Goal: Transaction & Acquisition: Purchase product/service

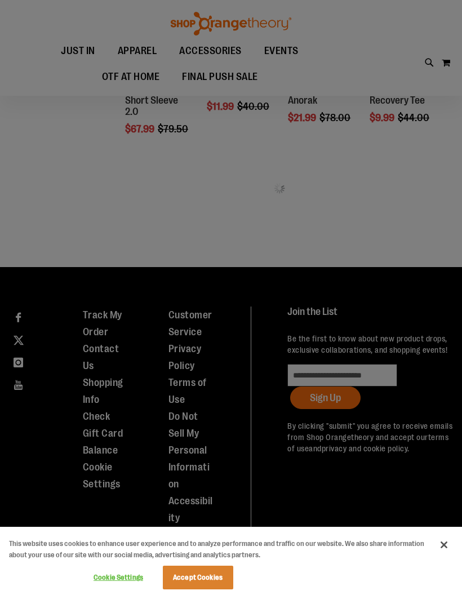
scroll to position [476, 0]
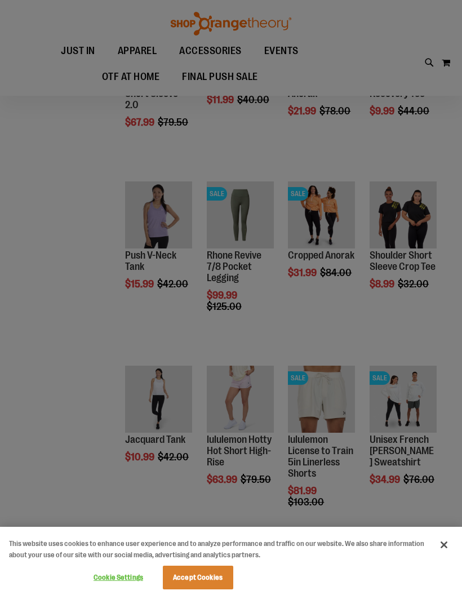
click at [202, 576] on button "Accept Cookies" at bounding box center [198, 578] width 70 height 24
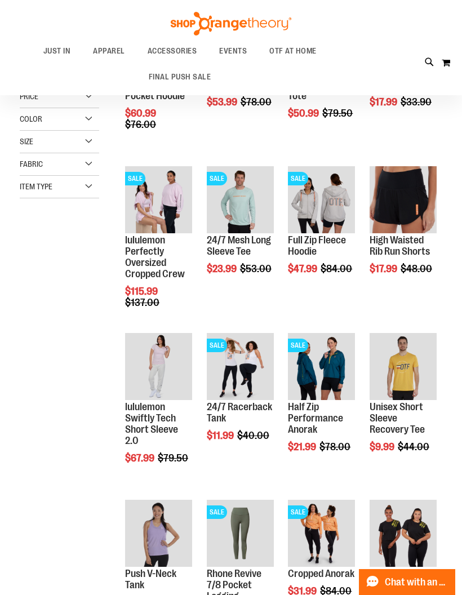
scroll to position [105, 0]
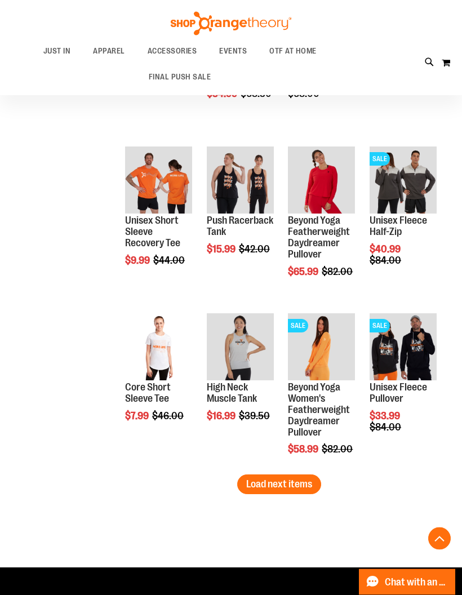
scroll to position [1127, 0]
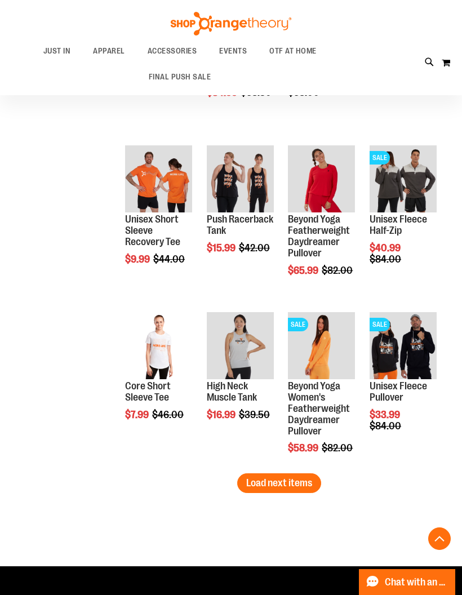
click at [293, 479] on span "Load next items" at bounding box center [279, 482] width 66 height 11
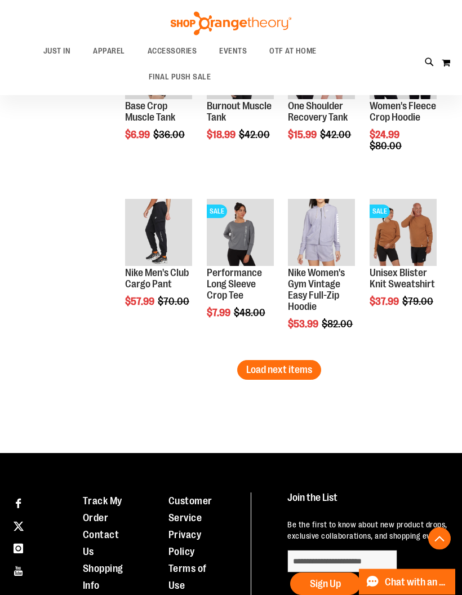
scroll to position [1741, 0]
click at [290, 375] on span "Load next items" at bounding box center [279, 369] width 66 height 11
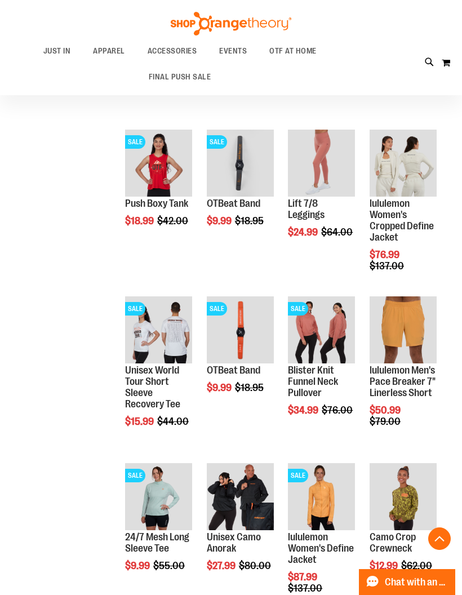
scroll to position [1977, 0]
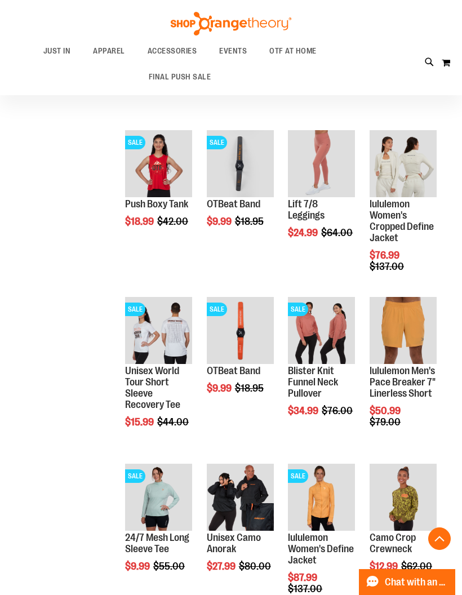
click at [264, 311] on img "product" at bounding box center [240, 330] width 67 height 67
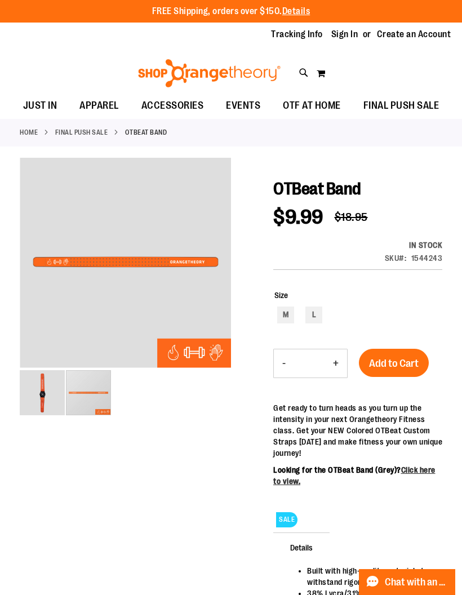
click at [34, 399] on img "image 1 of 2" at bounding box center [42, 392] width 45 height 45
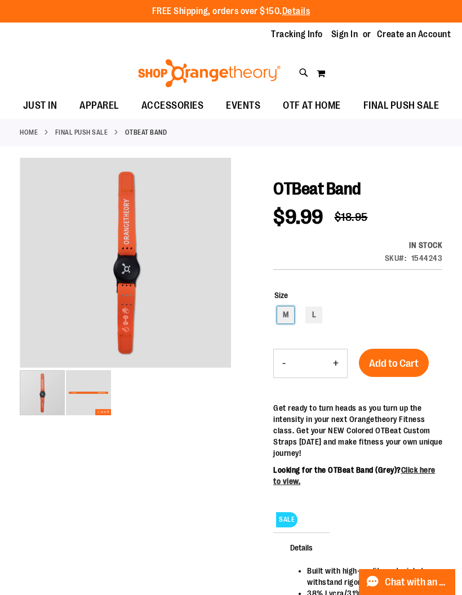
click at [284, 319] on div "M" at bounding box center [285, 315] width 17 height 17
type input "***"
click at [399, 364] on span "Add to Cart" at bounding box center [394, 363] width 50 height 12
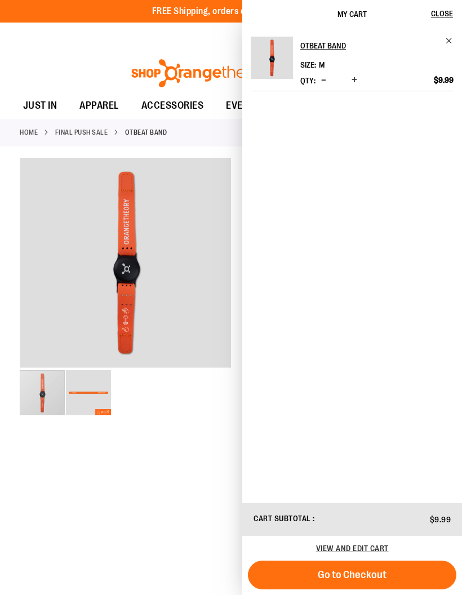
click at [437, 14] on span "Close" at bounding box center [442, 13] width 22 height 9
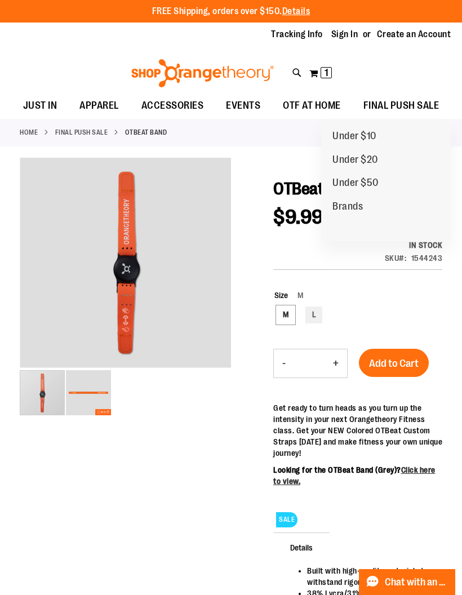
click at [404, 107] on span "FINAL PUSH SALE" at bounding box center [402, 105] width 76 height 25
click at [418, 105] on span "FINAL PUSH SALE" at bounding box center [402, 105] width 76 height 25
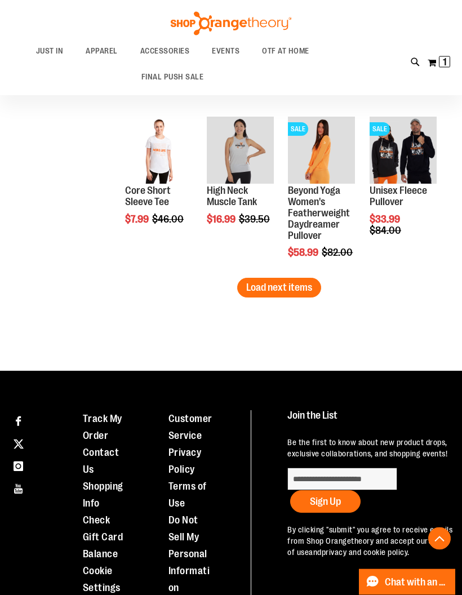
scroll to position [1441, 0]
click at [292, 289] on span "Load next items" at bounding box center [279, 287] width 66 height 11
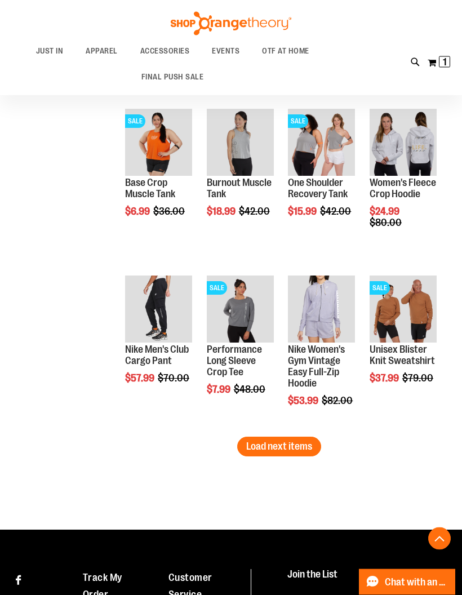
scroll to position [1783, 0]
click at [304, 447] on span "Load next items" at bounding box center [279, 446] width 66 height 11
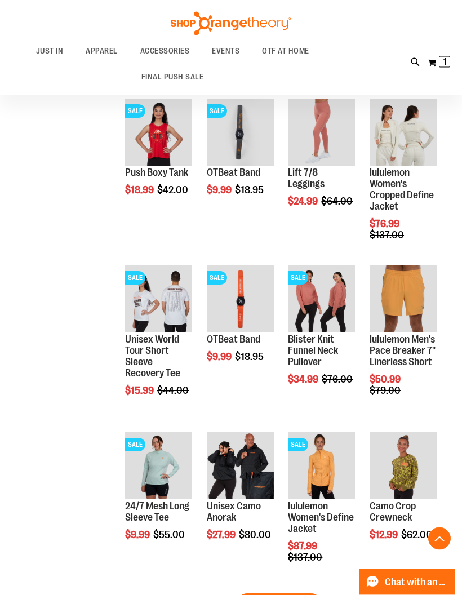
scroll to position [2126, 0]
click at [260, 259] on span "Quickview" at bounding box center [234, 273] width 54 height 29
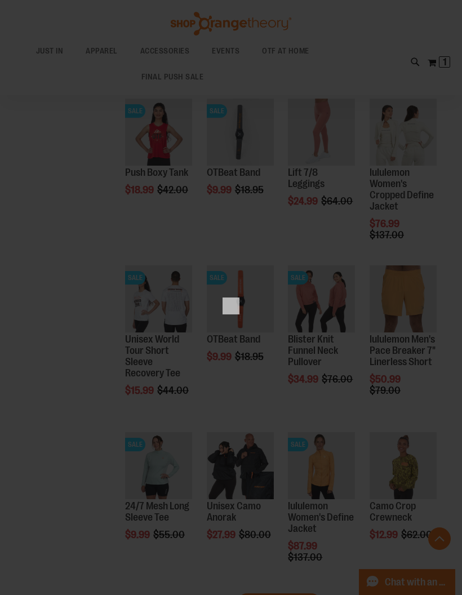
scroll to position [0, 0]
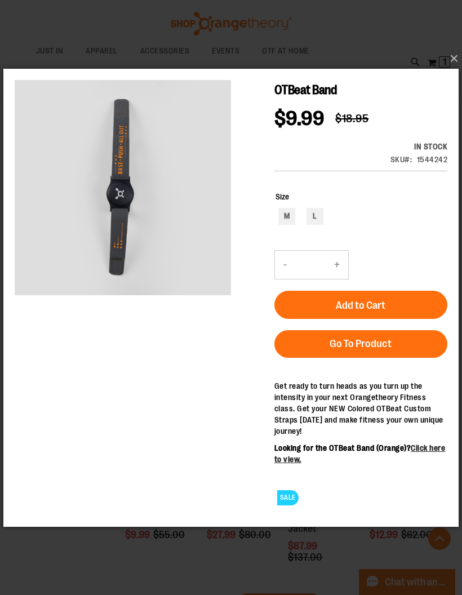
click at [453, 61] on button "×" at bounding box center [234, 58] width 455 height 25
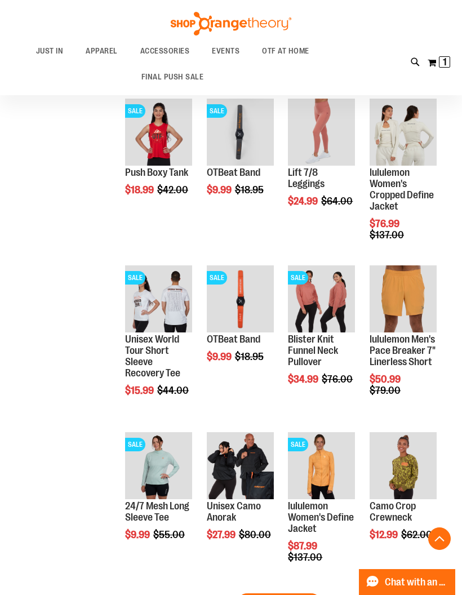
click at [252, 299] on img "product" at bounding box center [240, 298] width 67 height 67
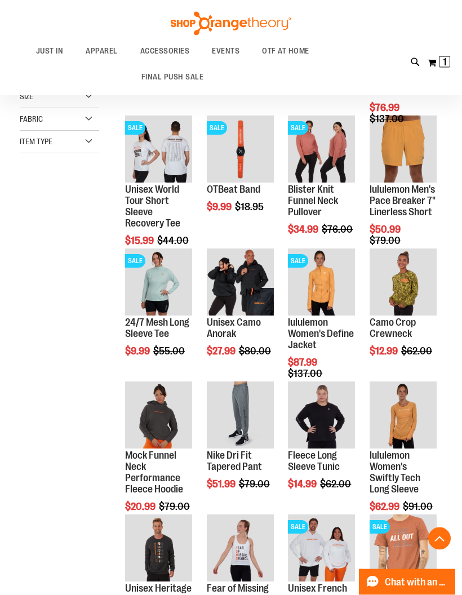
scroll to position [269, 0]
click at [164, 280] on img "product" at bounding box center [158, 282] width 67 height 67
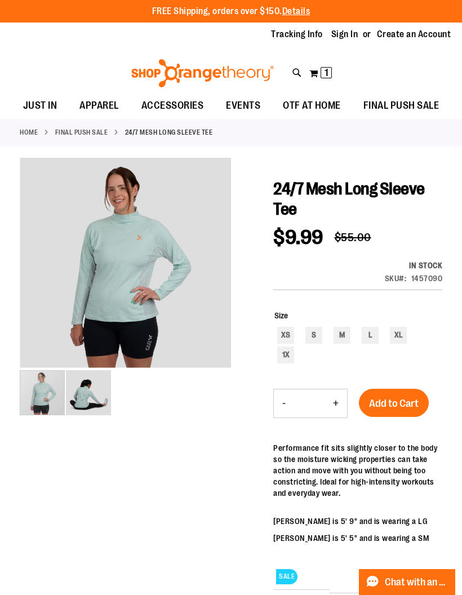
click at [87, 396] on img "image 2 of 2" at bounding box center [88, 392] width 45 height 45
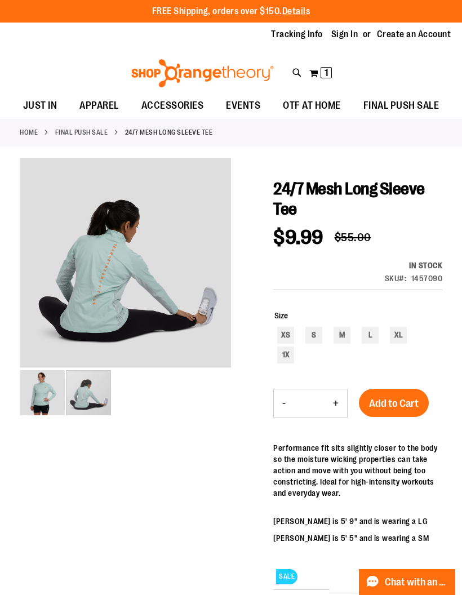
click at [66, 400] on div "carousel" at bounding box center [88, 392] width 45 height 45
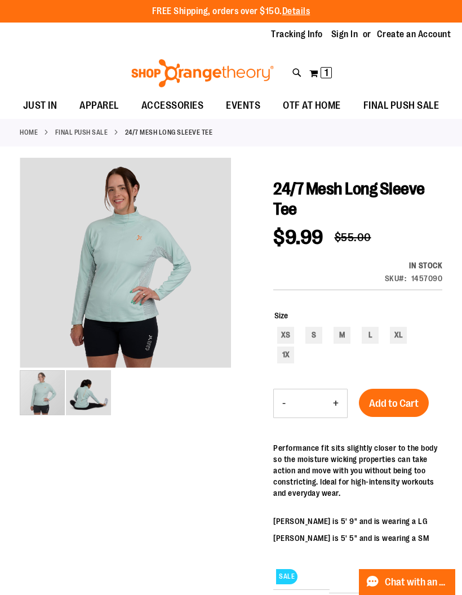
click at [91, 398] on img "image 2 of 2" at bounding box center [88, 392] width 45 height 45
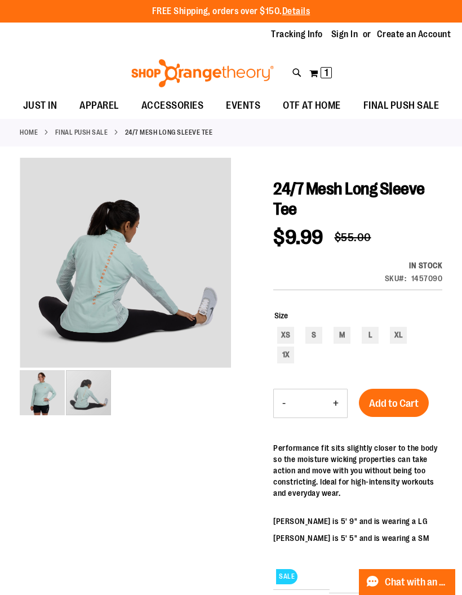
click at [48, 398] on img "image 1 of 2" at bounding box center [42, 392] width 45 height 45
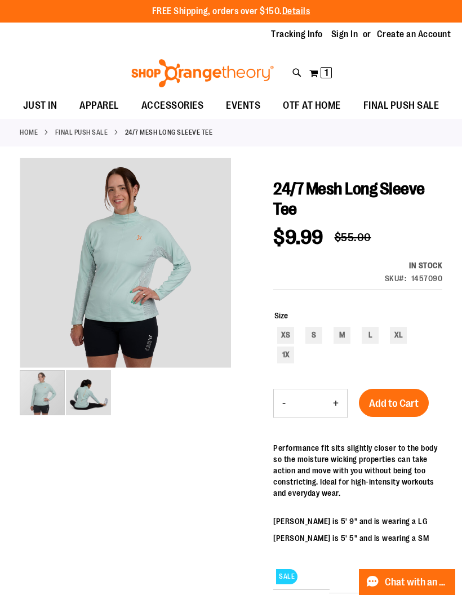
click at [85, 408] on img "image 2 of 2" at bounding box center [88, 392] width 45 height 45
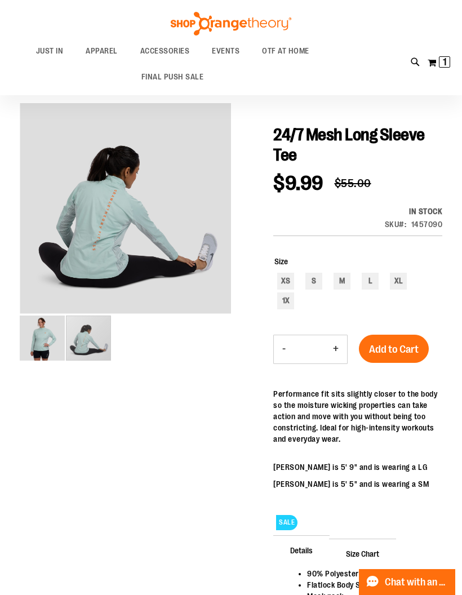
scroll to position [41, 0]
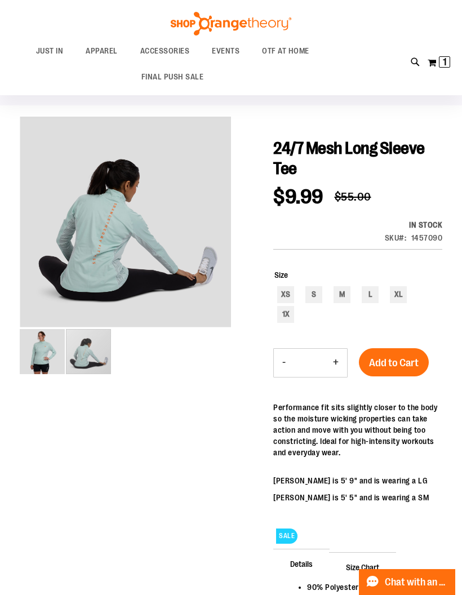
click at [55, 356] on img "image 1 of 2" at bounding box center [42, 351] width 45 height 45
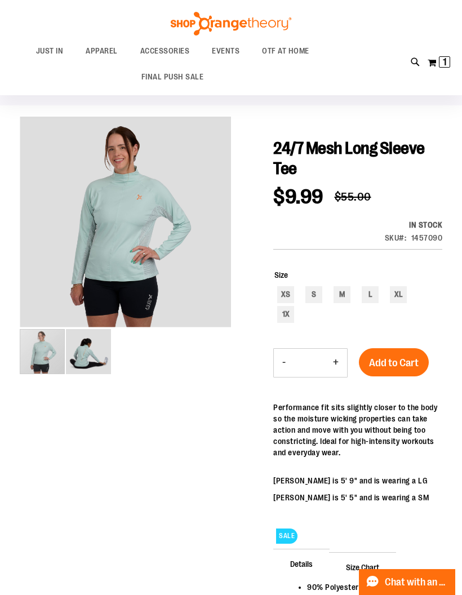
click at [85, 369] on img "image 2 of 2" at bounding box center [88, 351] width 45 height 45
click at [38, 363] on img "image 1 of 2" at bounding box center [42, 351] width 45 height 45
click at [94, 369] on img "image 2 of 2" at bounding box center [88, 351] width 45 height 45
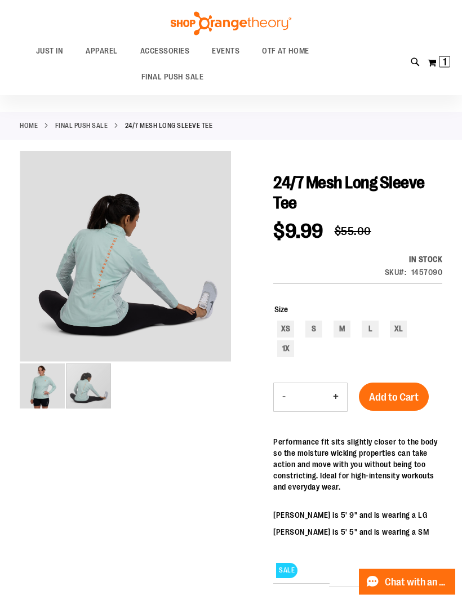
scroll to position [0, 0]
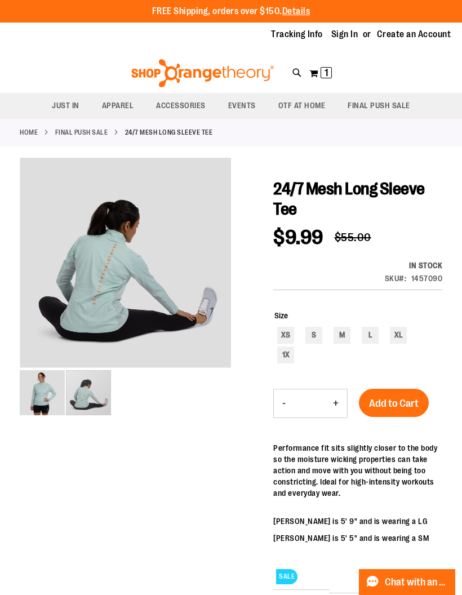
click at [100, 397] on div "carousel" at bounding box center [88, 392] width 45 height 45
click at [47, 400] on img "image 1 of 2" at bounding box center [42, 392] width 45 height 45
click at [43, 397] on img "image 1 of 2" at bounding box center [42, 392] width 45 height 45
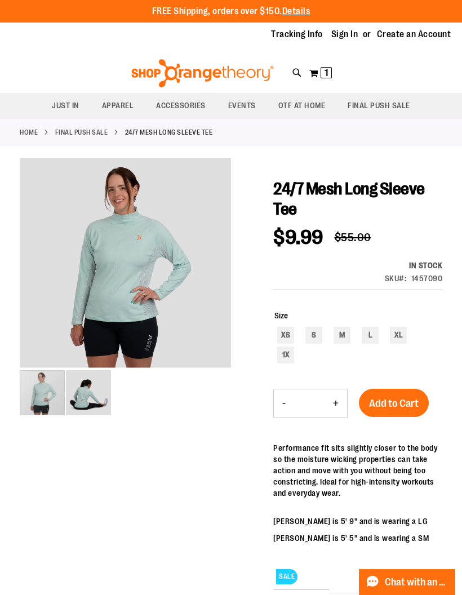
click at [99, 395] on img "image 2 of 2" at bounding box center [88, 392] width 45 height 45
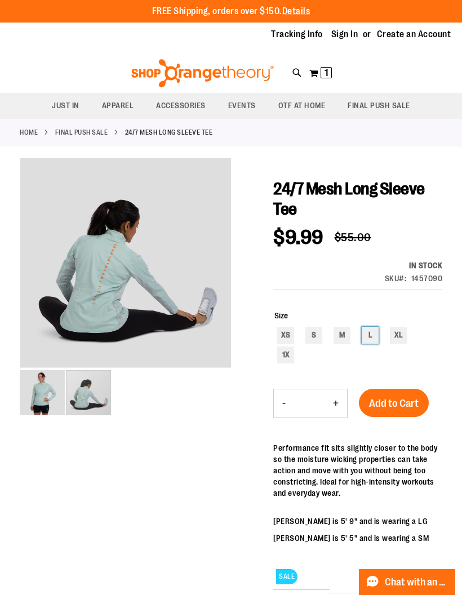
click at [367, 335] on div "L" at bounding box center [370, 335] width 17 height 17
type input "***"
click at [411, 403] on span "Add to Cart" at bounding box center [394, 403] width 50 height 12
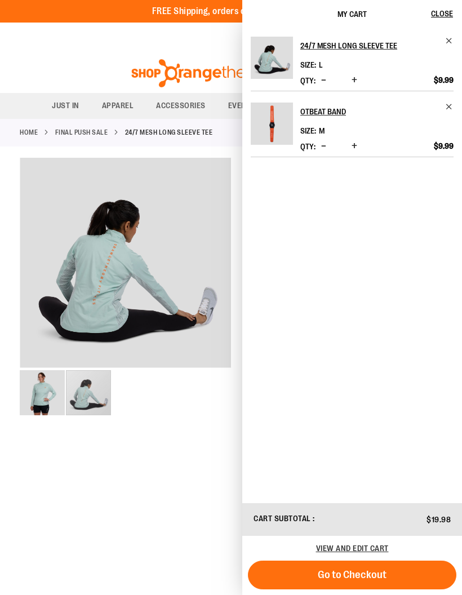
click at [205, 482] on div at bounding box center [231, 475] width 423 height 635
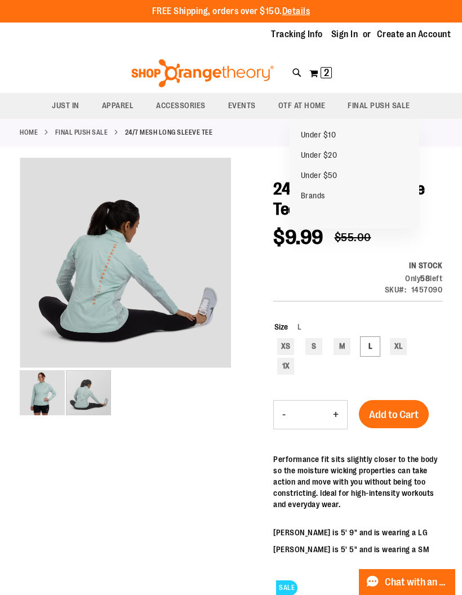
click at [374, 108] on span "FINAL PUSH SALE" at bounding box center [379, 105] width 63 height 25
click at [385, 108] on span "FINAL PUSH SALE" at bounding box center [379, 105] width 63 height 25
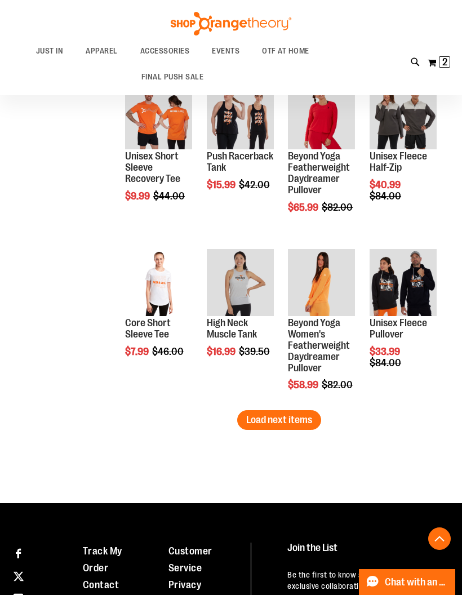
scroll to position [1506, 0]
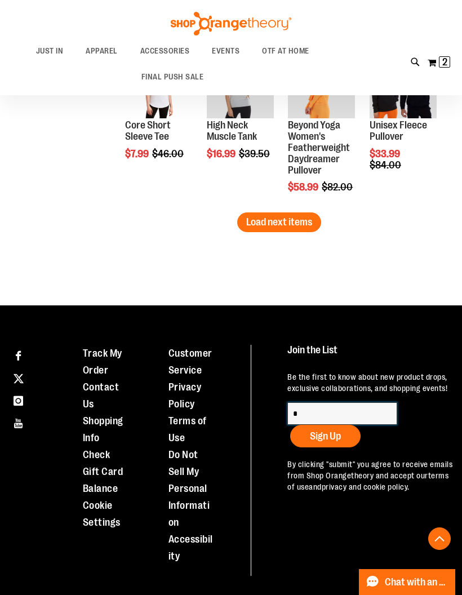
type input "*"
click at [299, 224] on span "Load next items" at bounding box center [279, 221] width 66 height 11
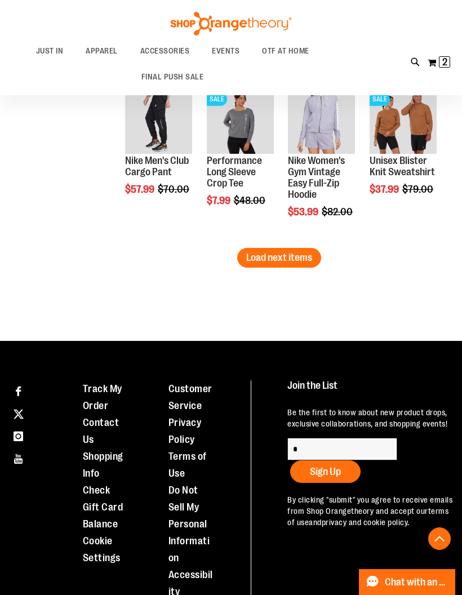
click at [293, 256] on span "Load next items" at bounding box center [279, 257] width 66 height 11
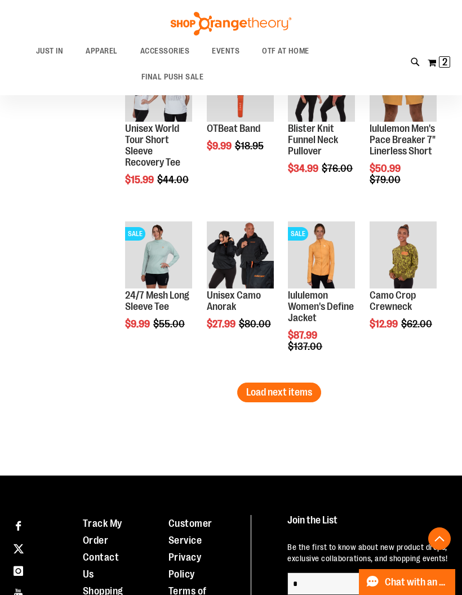
click at [296, 398] on span "Load next items" at bounding box center [279, 392] width 66 height 11
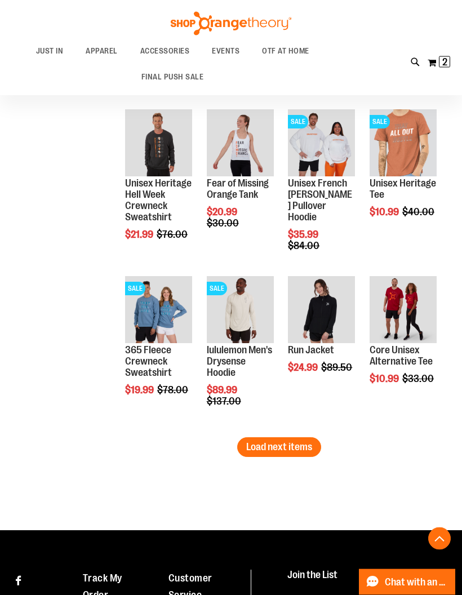
scroll to position [2783, 0]
click at [289, 449] on span "Load next items" at bounding box center [279, 446] width 66 height 11
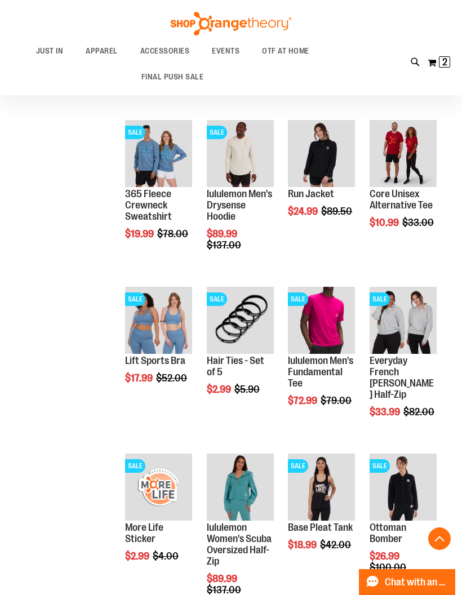
scroll to position [2940, 0]
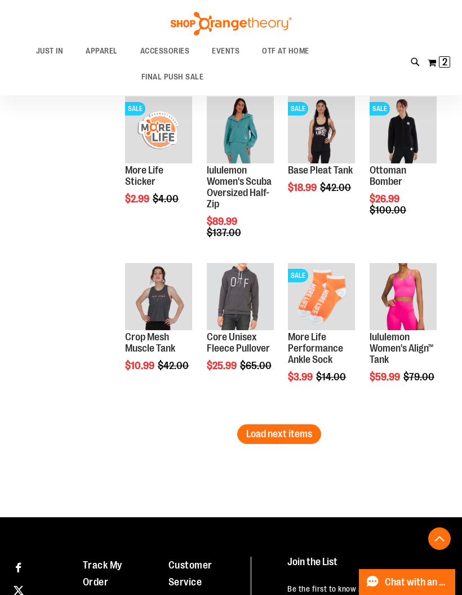
click at [296, 431] on span "Load next items" at bounding box center [279, 433] width 66 height 11
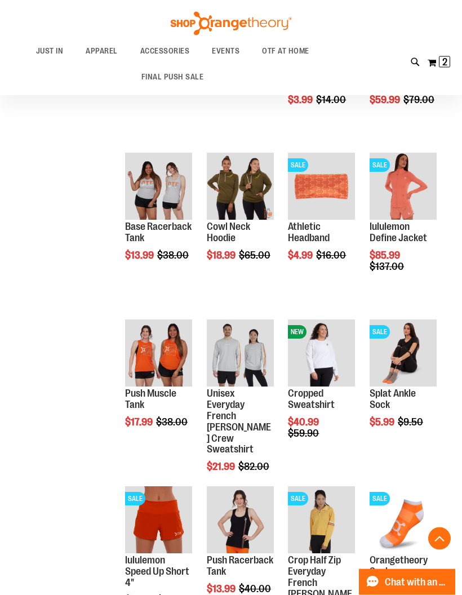
scroll to position [3591, 0]
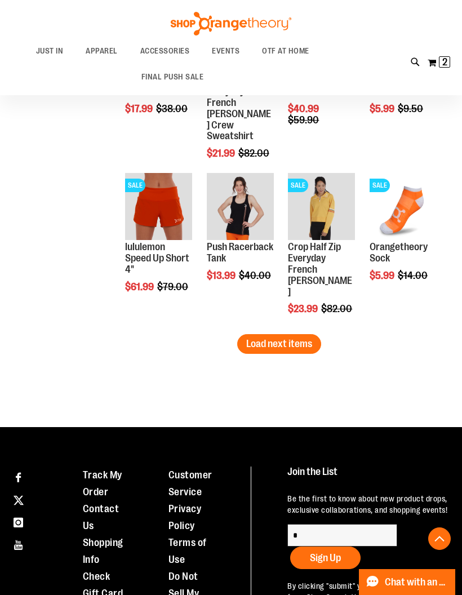
click at [302, 347] on span "Load next items" at bounding box center [279, 343] width 66 height 11
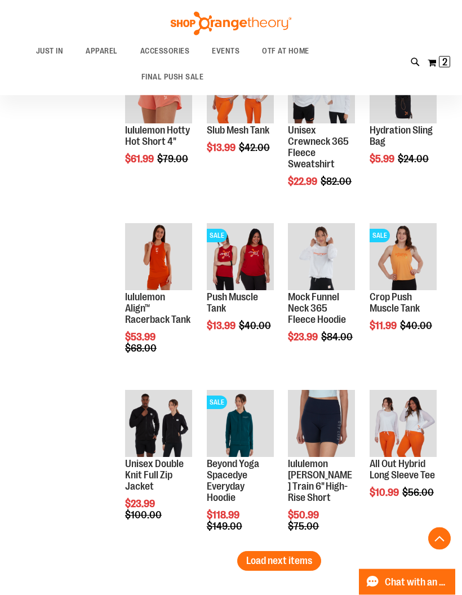
scroll to position [4171, 0]
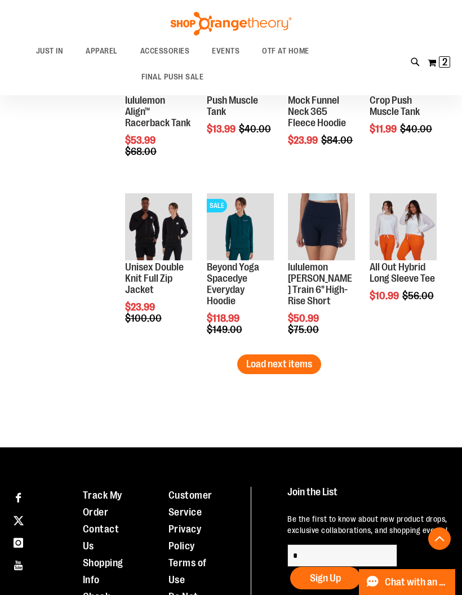
click at [294, 362] on span "Load next items" at bounding box center [279, 363] width 66 height 11
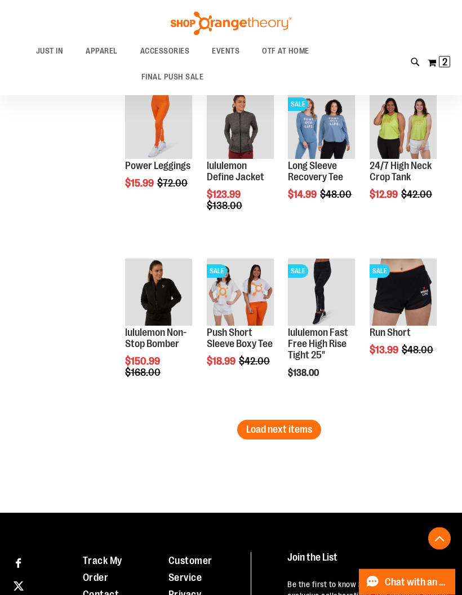
scroll to position [4802, 0]
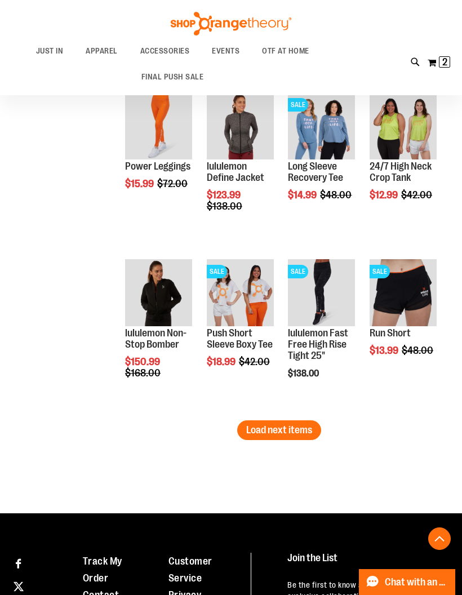
click at [306, 432] on span "Load next items" at bounding box center [279, 429] width 66 height 11
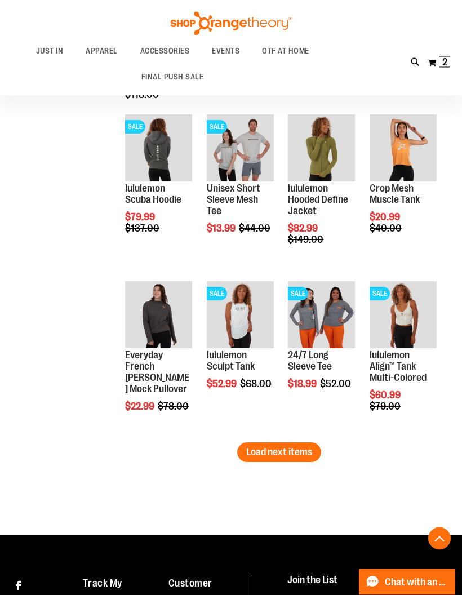
scroll to position [5280, 0]
click at [172, 475] on span "Quickview" at bounding box center [152, 489] width 54 height 29
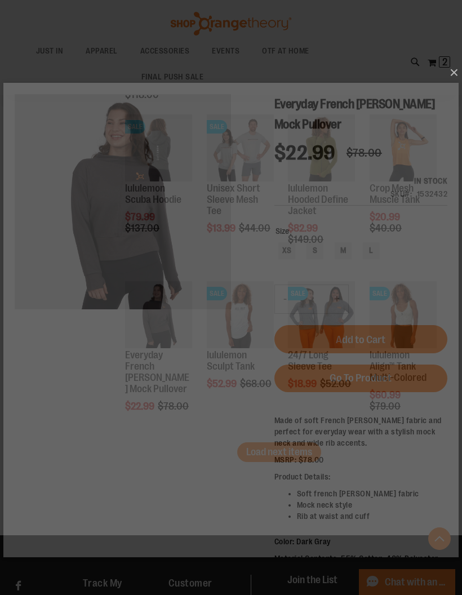
scroll to position [0, 0]
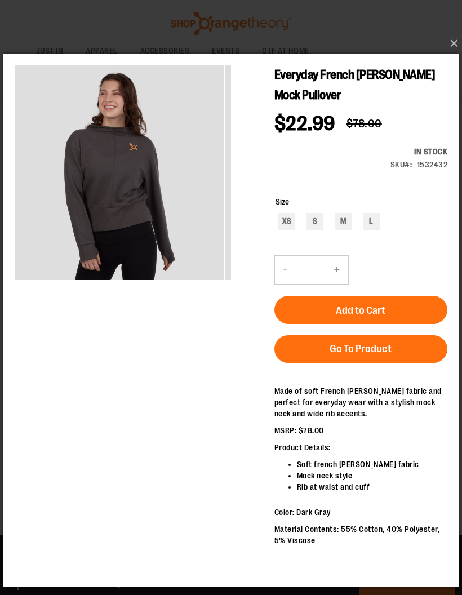
click at [225, 207] on img "carousel" at bounding box center [333, 171] width 216 height 216
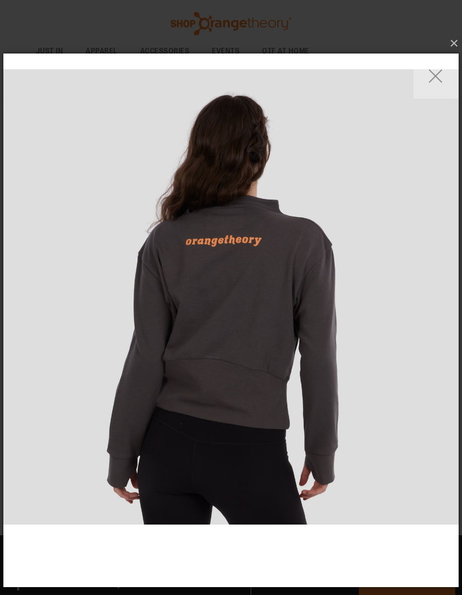
click at [454, 46] on button "×" at bounding box center [234, 43] width 455 height 25
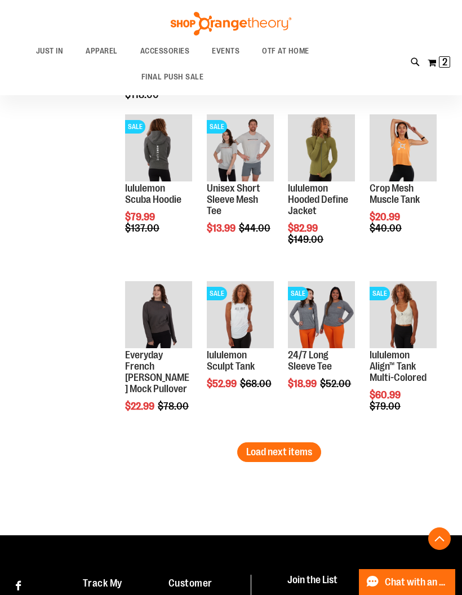
click at [305, 455] on span "Load next items" at bounding box center [279, 451] width 66 height 11
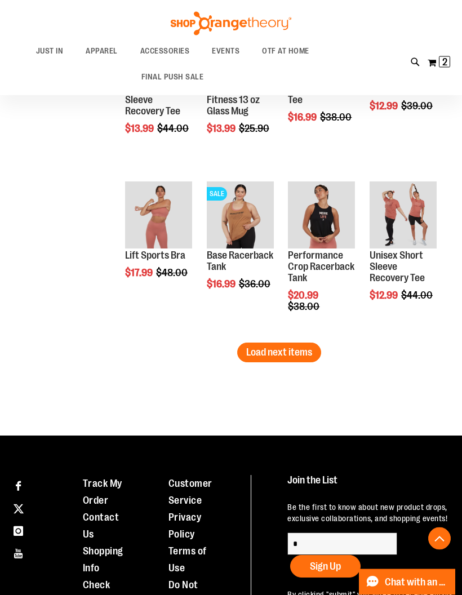
scroll to position [5881, 0]
click at [305, 352] on span "Load next items" at bounding box center [279, 352] width 66 height 11
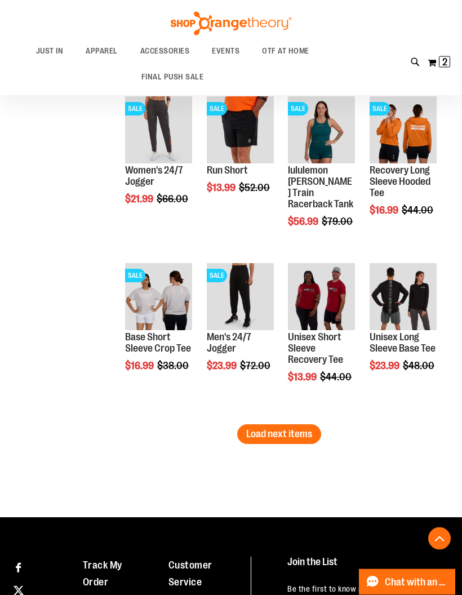
scroll to position [6299, 0]
click at [306, 431] on span "Load next items" at bounding box center [279, 433] width 66 height 11
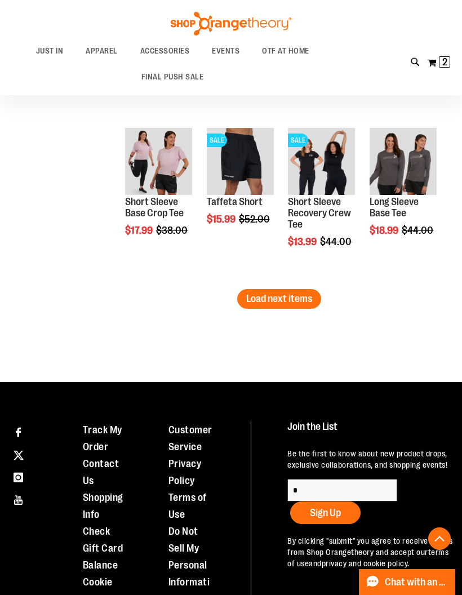
scroll to position [6941, 0]
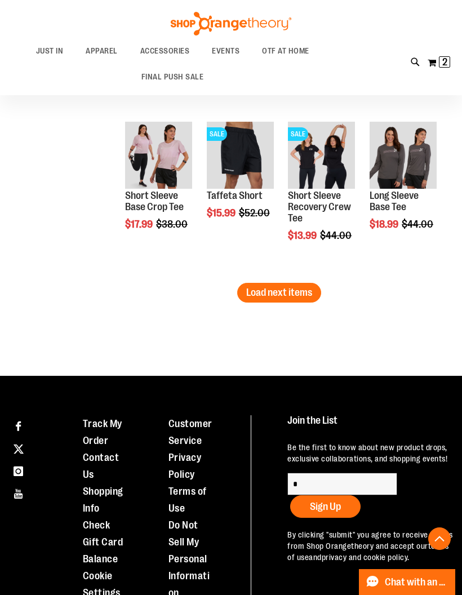
click at [313, 293] on button "Load next items" at bounding box center [279, 293] width 84 height 20
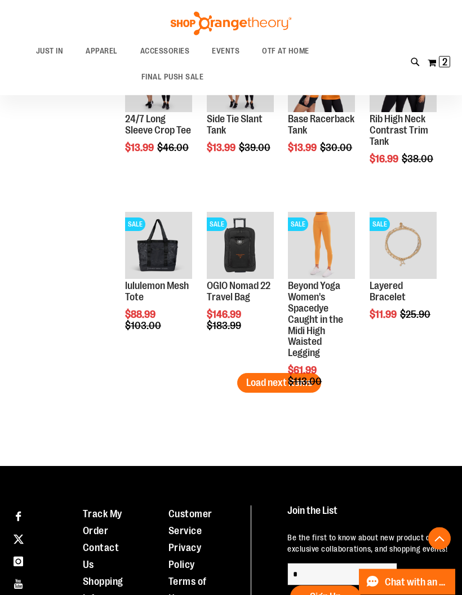
scroll to position [7351, 0]
click at [259, 387] on span "Load next items" at bounding box center [279, 382] width 66 height 11
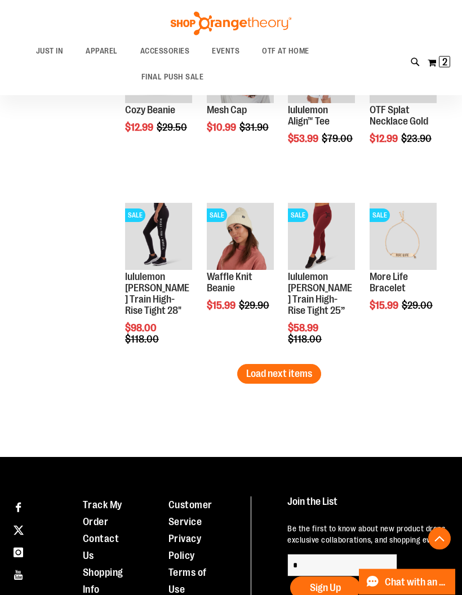
scroll to position [7861, 0]
click at [306, 378] on span "Load next items" at bounding box center [279, 373] width 66 height 11
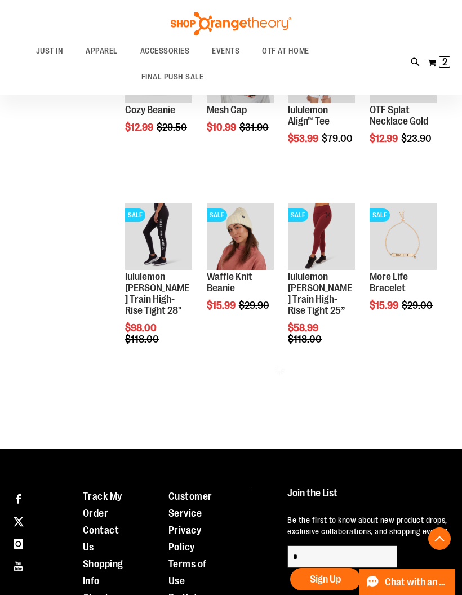
scroll to position [7906, 0]
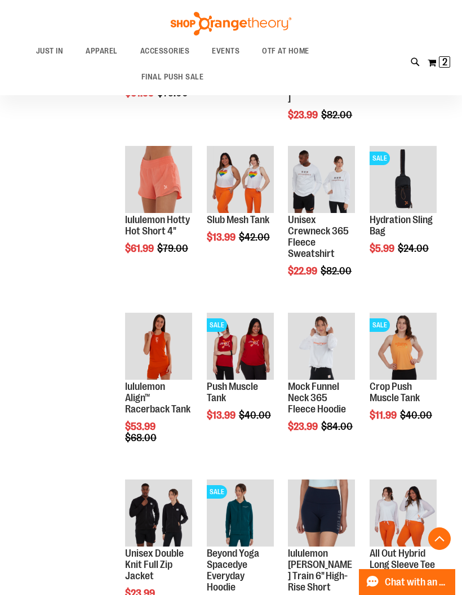
scroll to position [4096, 0]
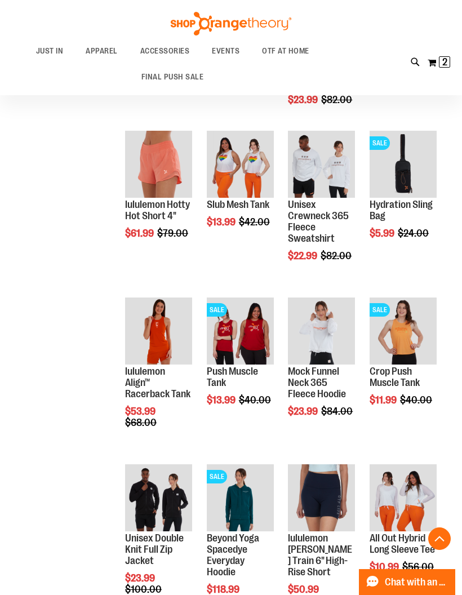
click at [330, 480] on span "Quickview" at bounding box center [315, 494] width 54 height 29
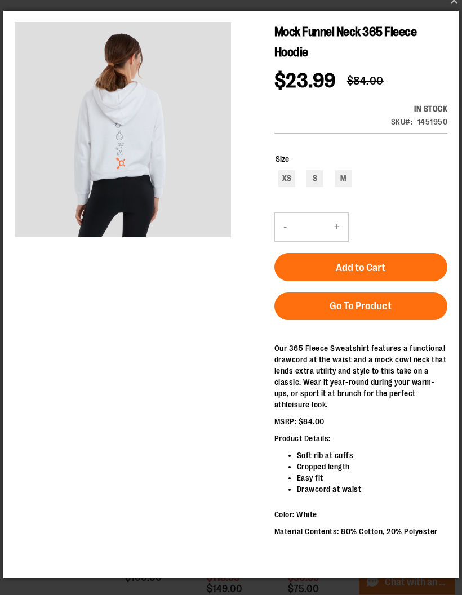
scroll to position [4105, 0]
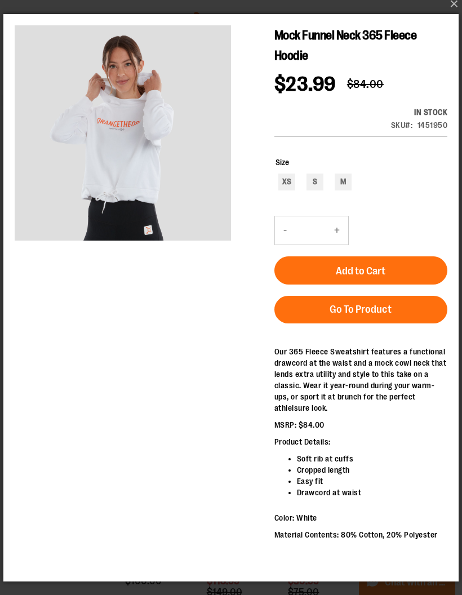
click at [455, 6] on button "×" at bounding box center [234, 4] width 455 height 25
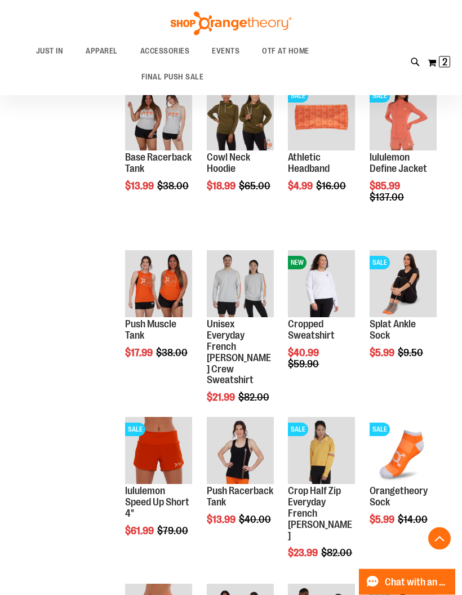
scroll to position [3642, 0]
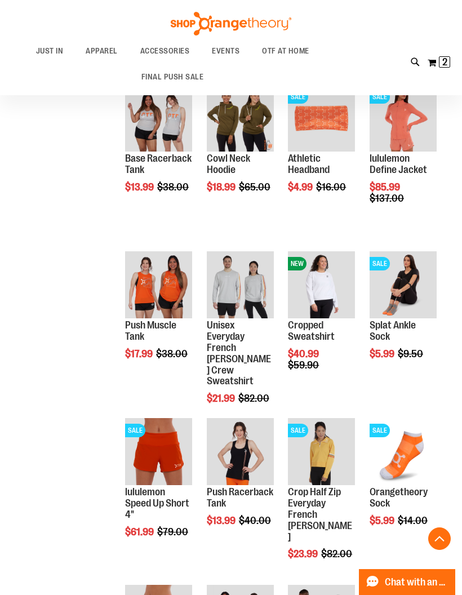
click at [341, 434] on span "Quickview" at bounding box center [315, 448] width 54 height 29
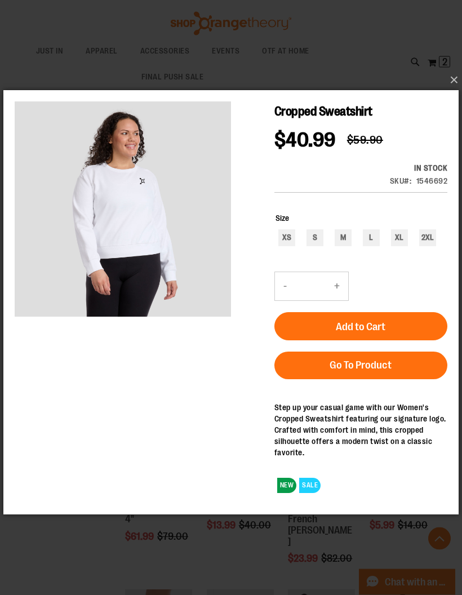
scroll to position [3637, 0]
click at [373, 241] on div "L" at bounding box center [371, 237] width 17 height 17
type input "***"
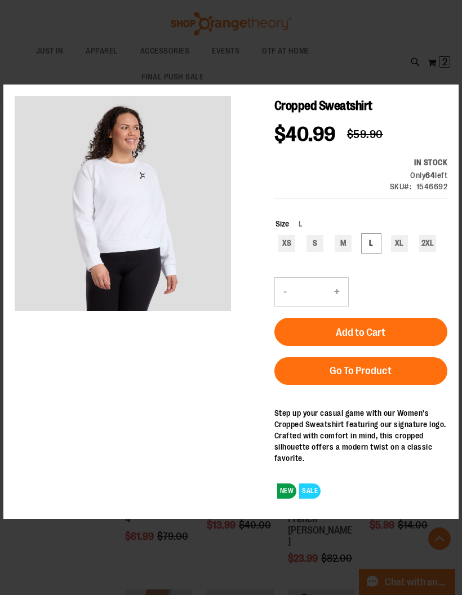
click at [420, 334] on button "Add to Cart" at bounding box center [360, 332] width 173 height 28
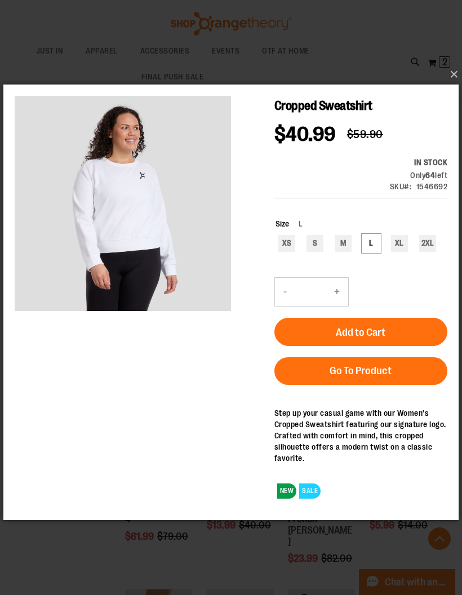
click at [454, 77] on button "×" at bounding box center [234, 74] width 455 height 25
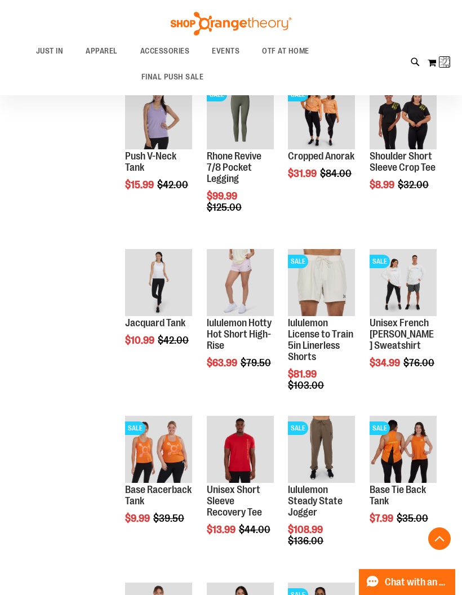
scroll to position [4, 0]
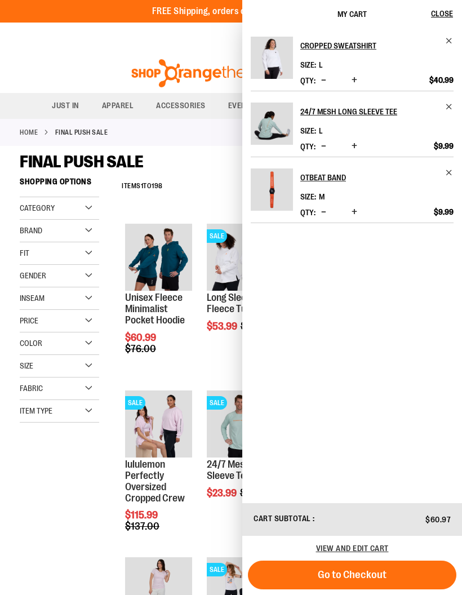
click at [450, 19] on button "Close" at bounding box center [447, 14] width 30 height 28
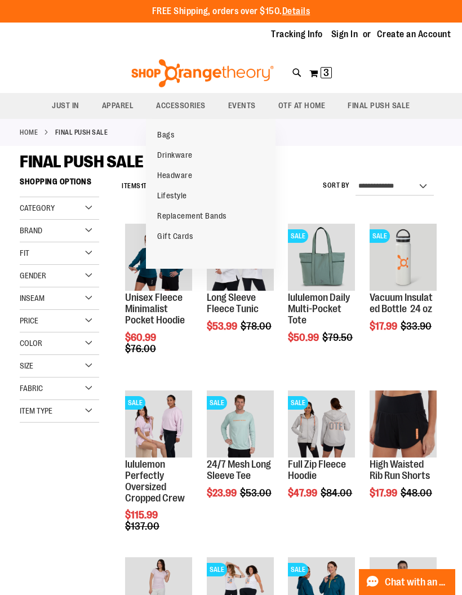
click at [189, 100] on span "ACCESSORIES" at bounding box center [181, 105] width 50 height 25
click at [194, 109] on span "ACCESSORIES" at bounding box center [181, 105] width 50 height 25
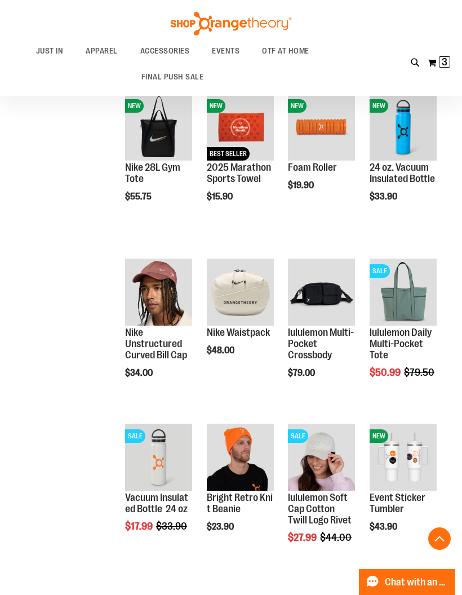
scroll to position [302, 0]
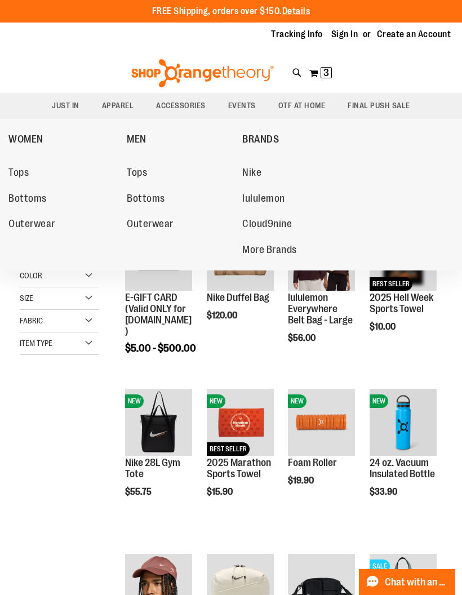
click at [126, 105] on span "APPAREL" at bounding box center [118, 105] width 32 height 25
click at [122, 110] on span "APPAREL" at bounding box center [118, 105] width 32 height 25
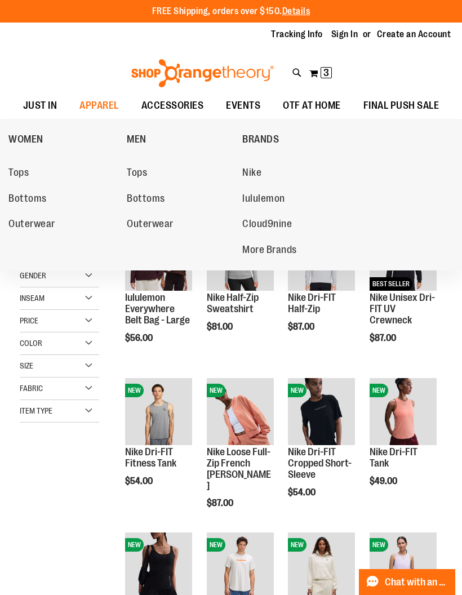
click at [43, 226] on span "Outerwear" at bounding box center [31, 225] width 47 height 14
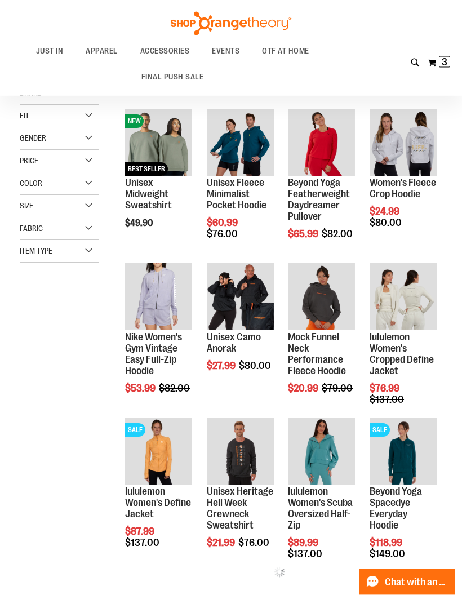
scroll to position [114, 0]
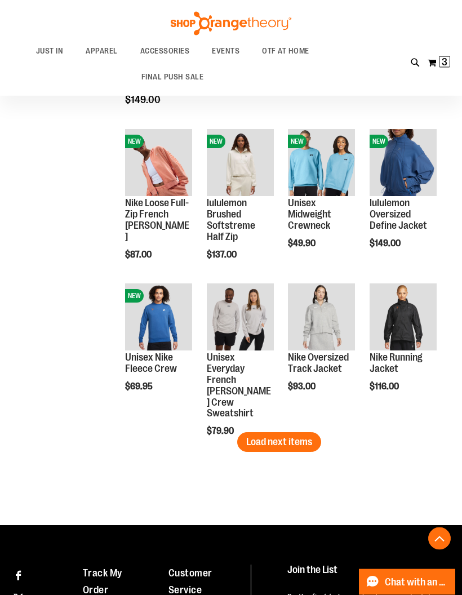
scroll to position [1175, 0]
click at [304, 441] on span "Load next items" at bounding box center [279, 441] width 66 height 11
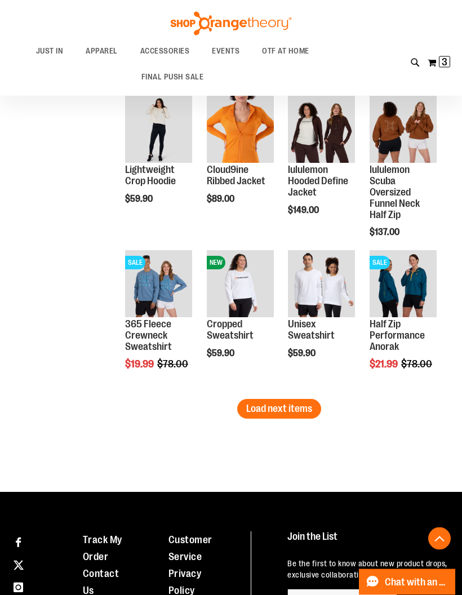
scroll to position [1681, 0]
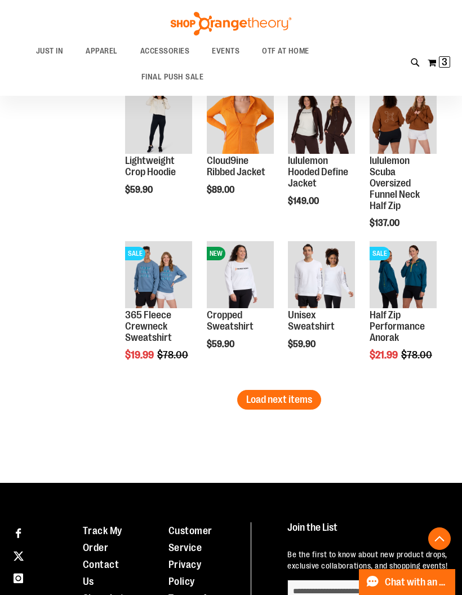
click at [313, 402] on button "Load next items" at bounding box center [279, 400] width 84 height 20
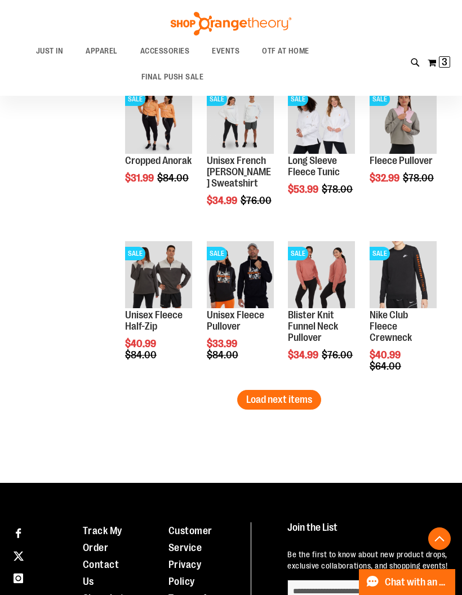
click at [303, 407] on button "Load next items" at bounding box center [279, 400] width 84 height 20
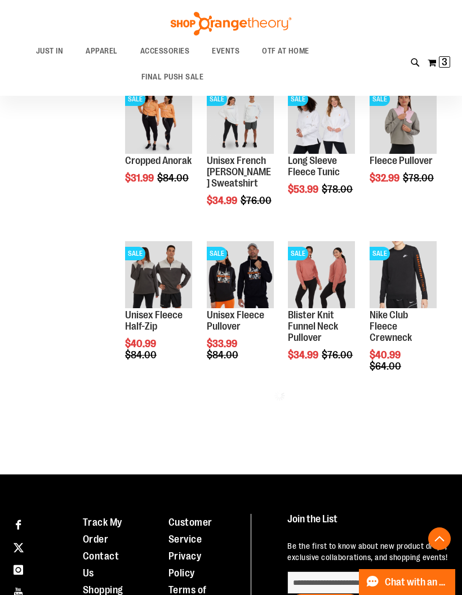
scroll to position [2189, 0]
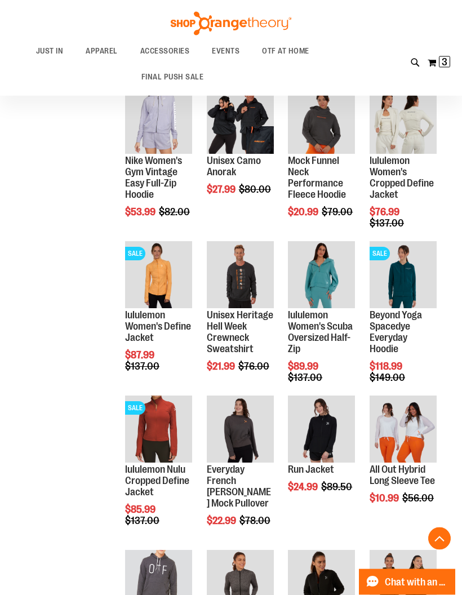
scroll to position [291, 0]
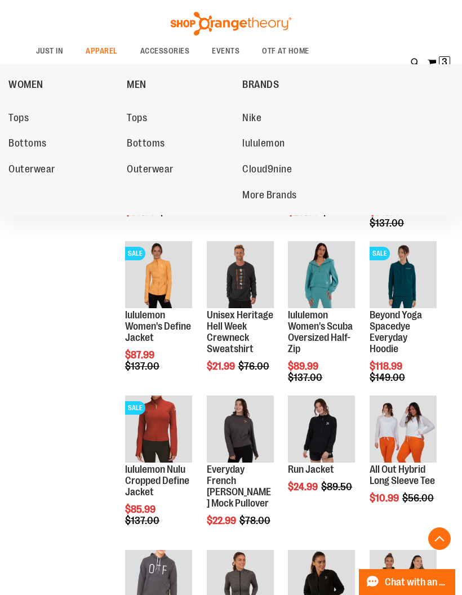
click at [34, 171] on span "Outerwear" at bounding box center [31, 170] width 47 height 14
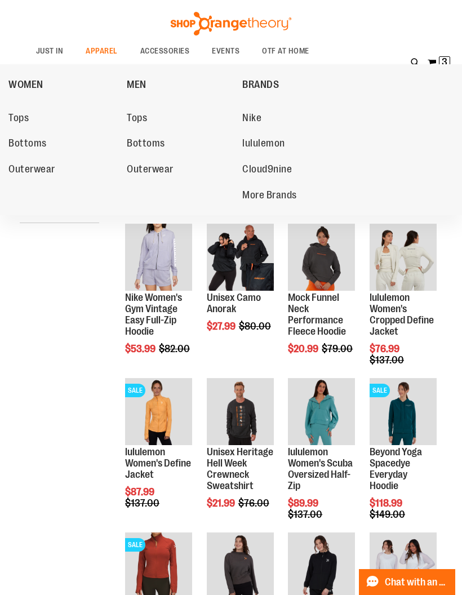
scroll to position [152, 0]
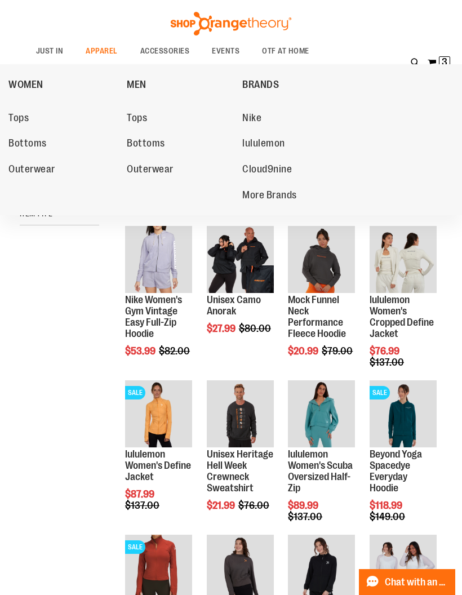
click at [25, 118] on span "Tops" at bounding box center [18, 119] width 20 height 14
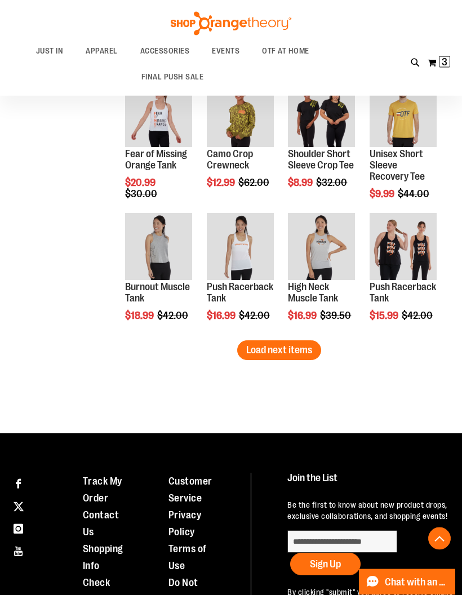
scroll to position [1074, 0]
click at [294, 351] on span "Load next items" at bounding box center [279, 349] width 66 height 11
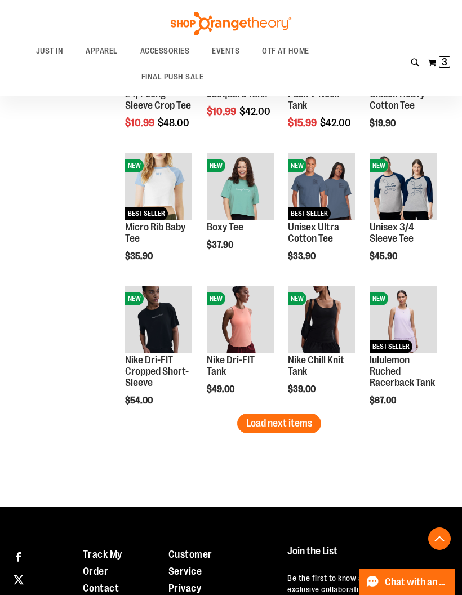
click at [295, 428] on span "Load next items" at bounding box center [279, 423] width 66 height 11
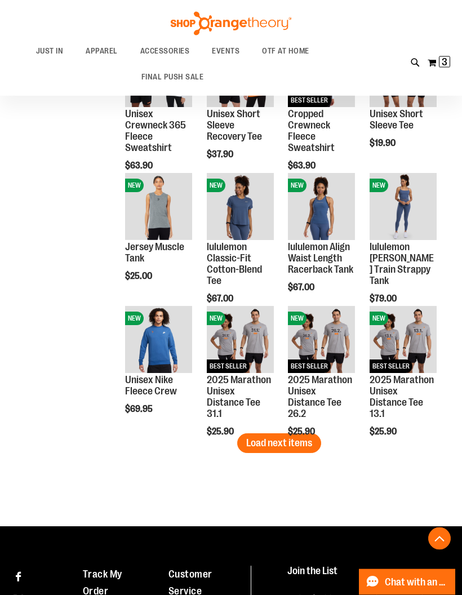
scroll to position [1780, 0]
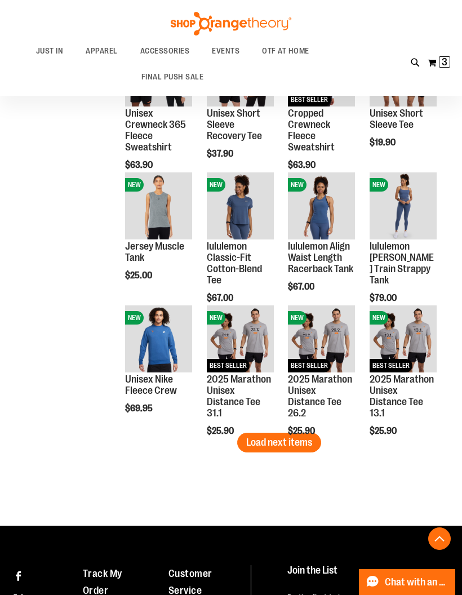
click at [304, 445] on span "Load next items" at bounding box center [279, 442] width 66 height 11
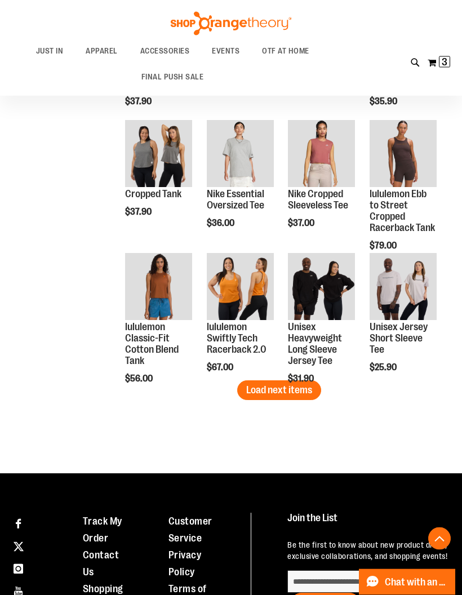
scroll to position [2231, 0]
click at [300, 393] on span "Load next items" at bounding box center [279, 389] width 66 height 11
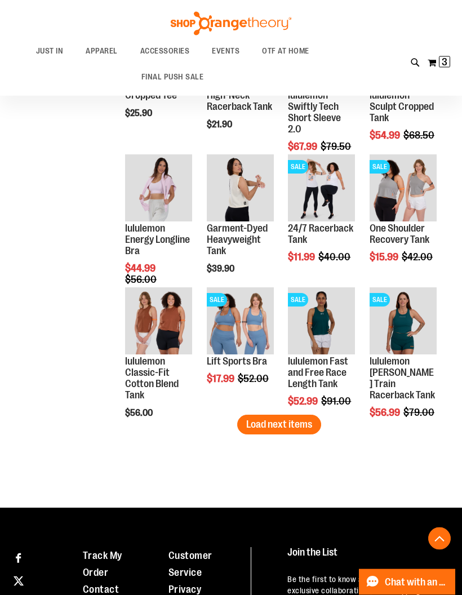
scroll to position [2596, 0]
click at [271, 428] on span "Load next items" at bounding box center [279, 424] width 66 height 11
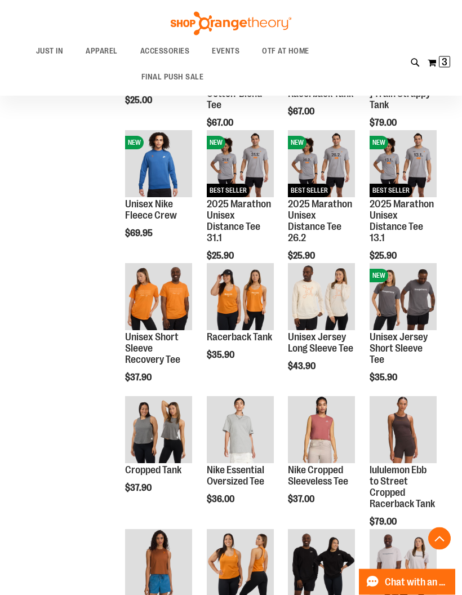
scroll to position [1955, 0]
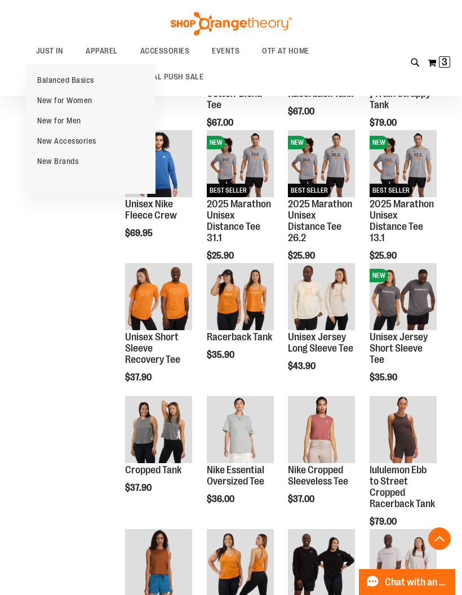
click at [56, 48] on span "JUST IN" at bounding box center [50, 50] width 28 height 25
click at [63, 101] on span "New for Women" at bounding box center [64, 102] width 55 height 12
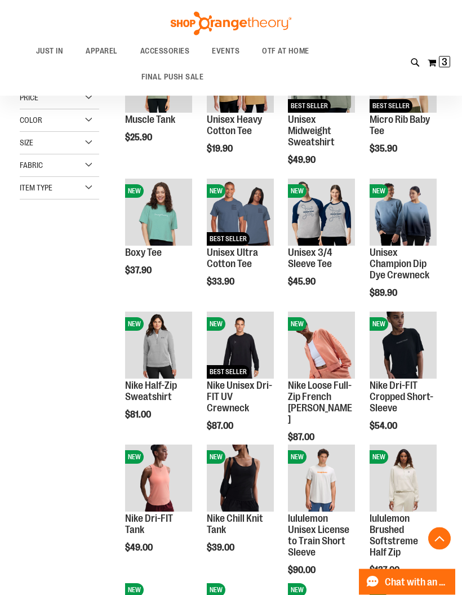
scroll to position [178, 0]
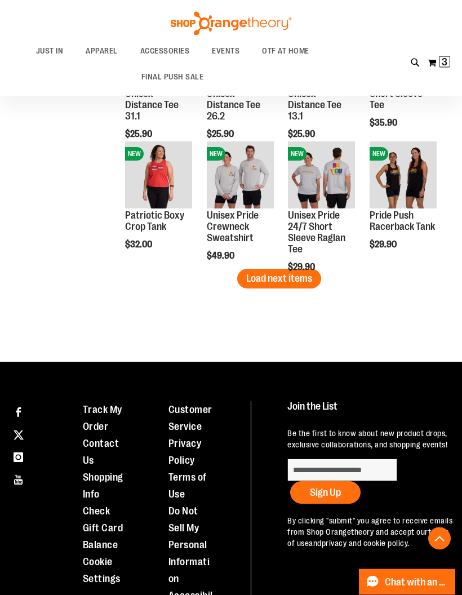
scroll to position [1146, 0]
click at [296, 281] on div "Unisex Pride 24/7 Short Sleeve Raglan Tee $29.90 [GEOGRAPHIC_DATA] Add to Cart …" at bounding box center [321, 217] width 67 height 153
click at [271, 276] on span "Load next items" at bounding box center [279, 278] width 66 height 11
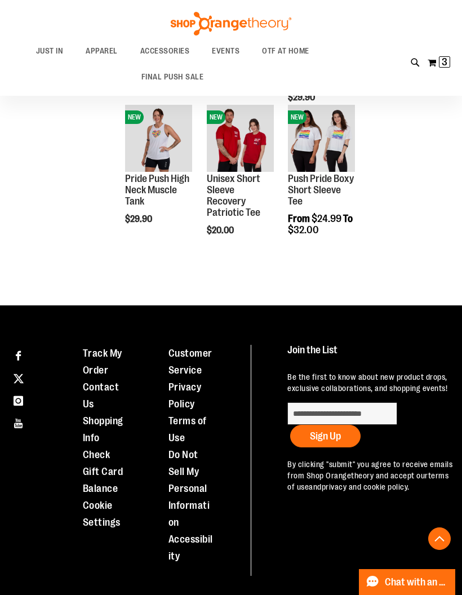
scroll to position [1361, 0]
